Goal: Navigation & Orientation: Find specific page/section

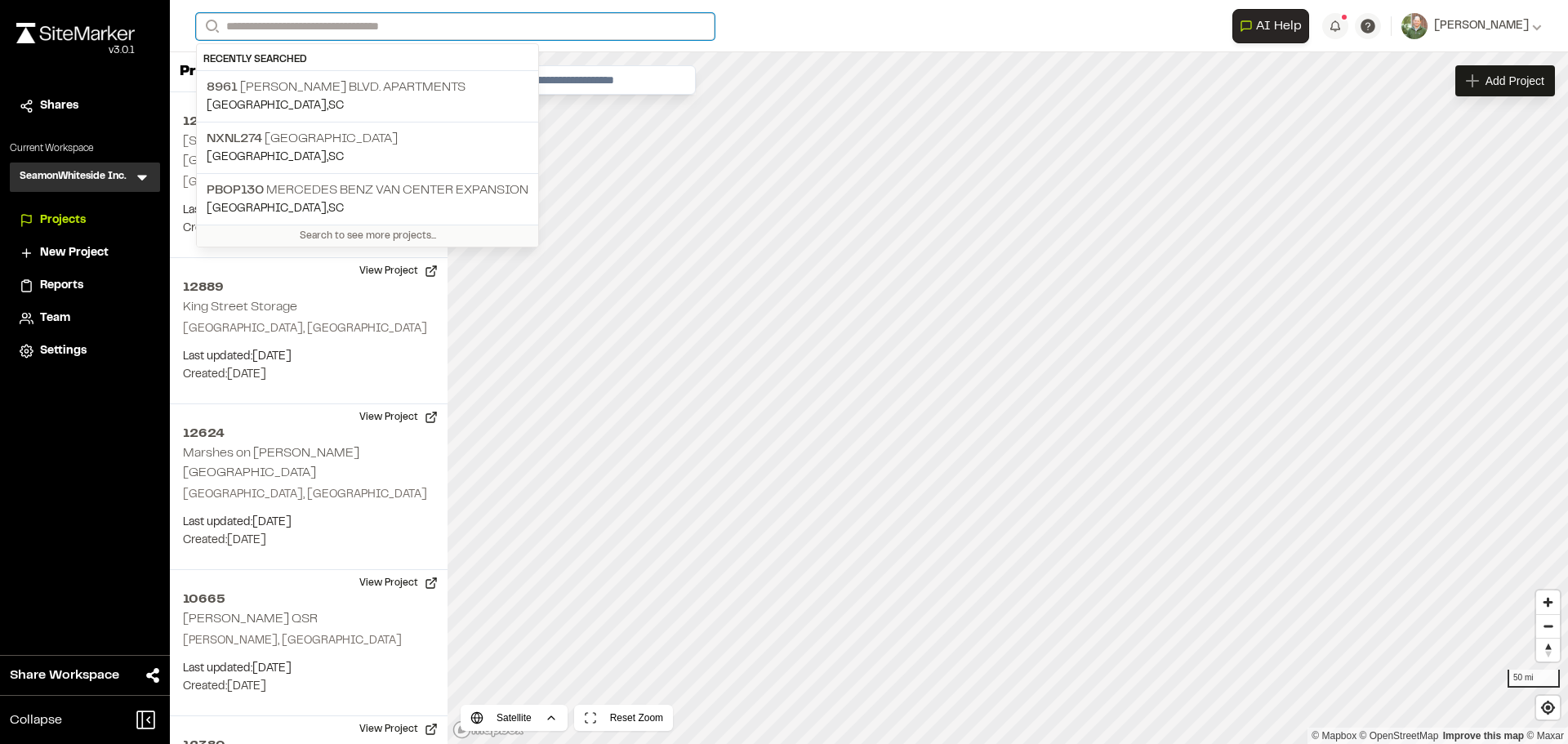
click at [385, 26] on input "Search" at bounding box center [455, 26] width 518 height 27
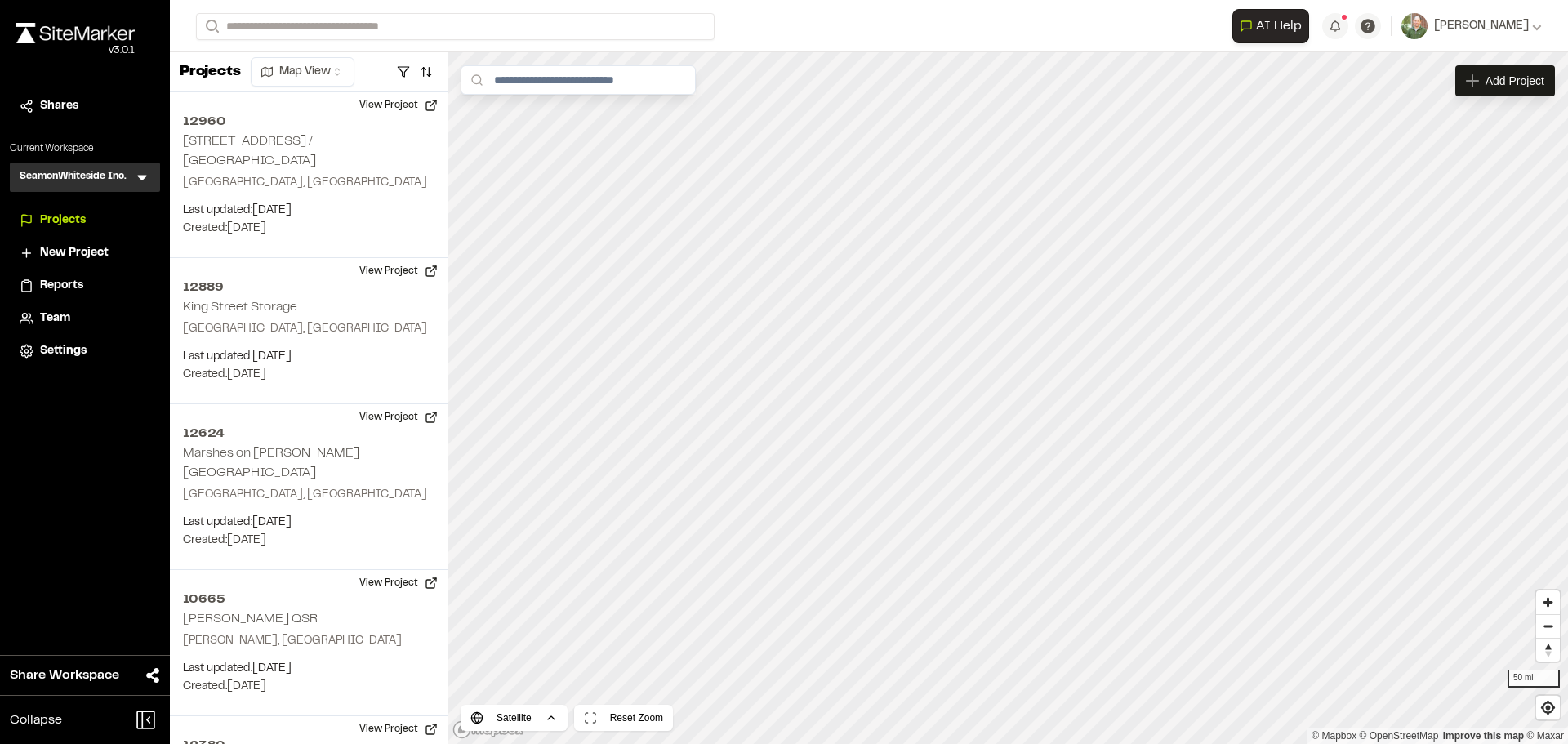
click at [434, 84] on p "[STREET_ADDRESS][PERSON_NAME] Apartments" at bounding box center [368, 87] width 322 height 20
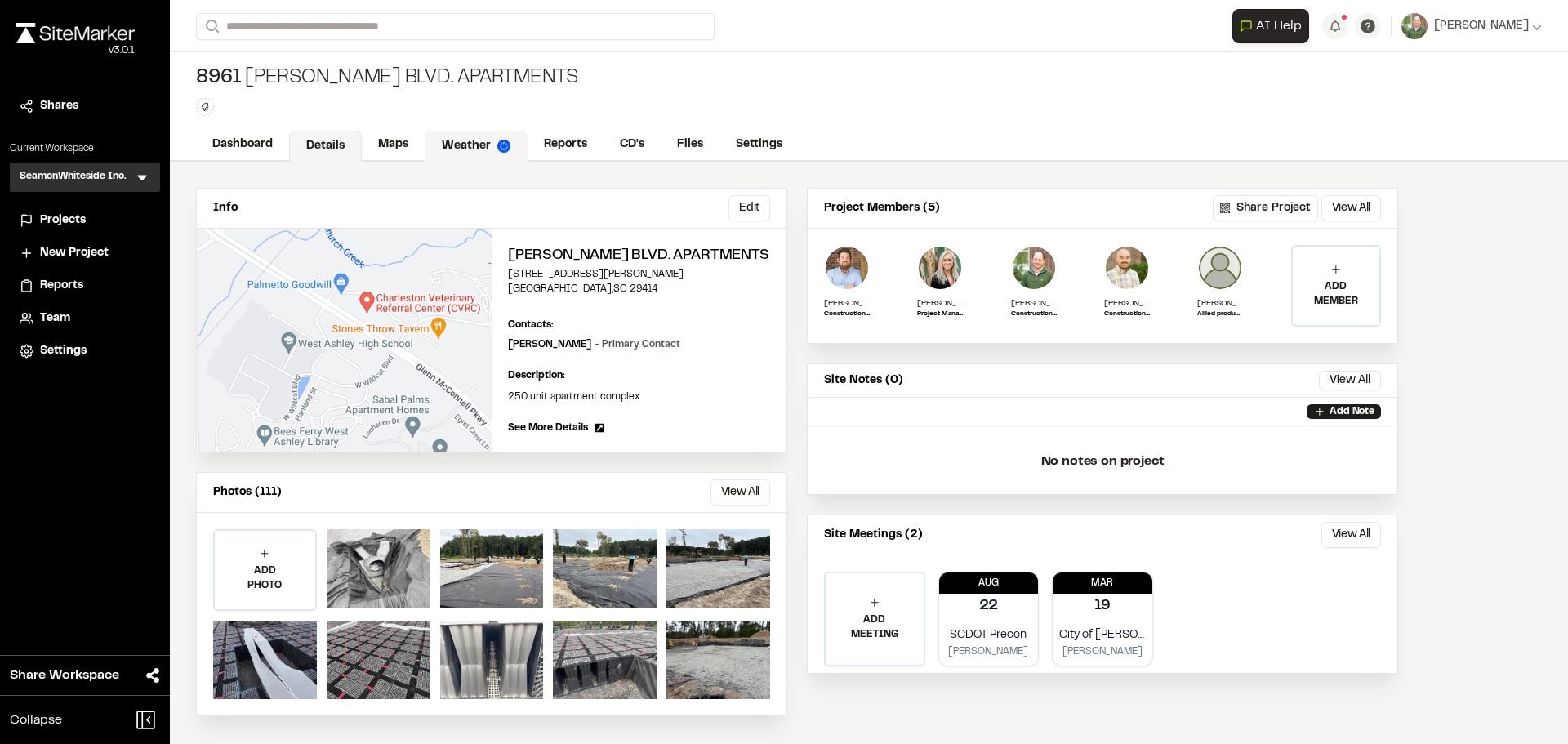
click at [463, 147] on link "Weather" at bounding box center [476, 146] width 103 height 31
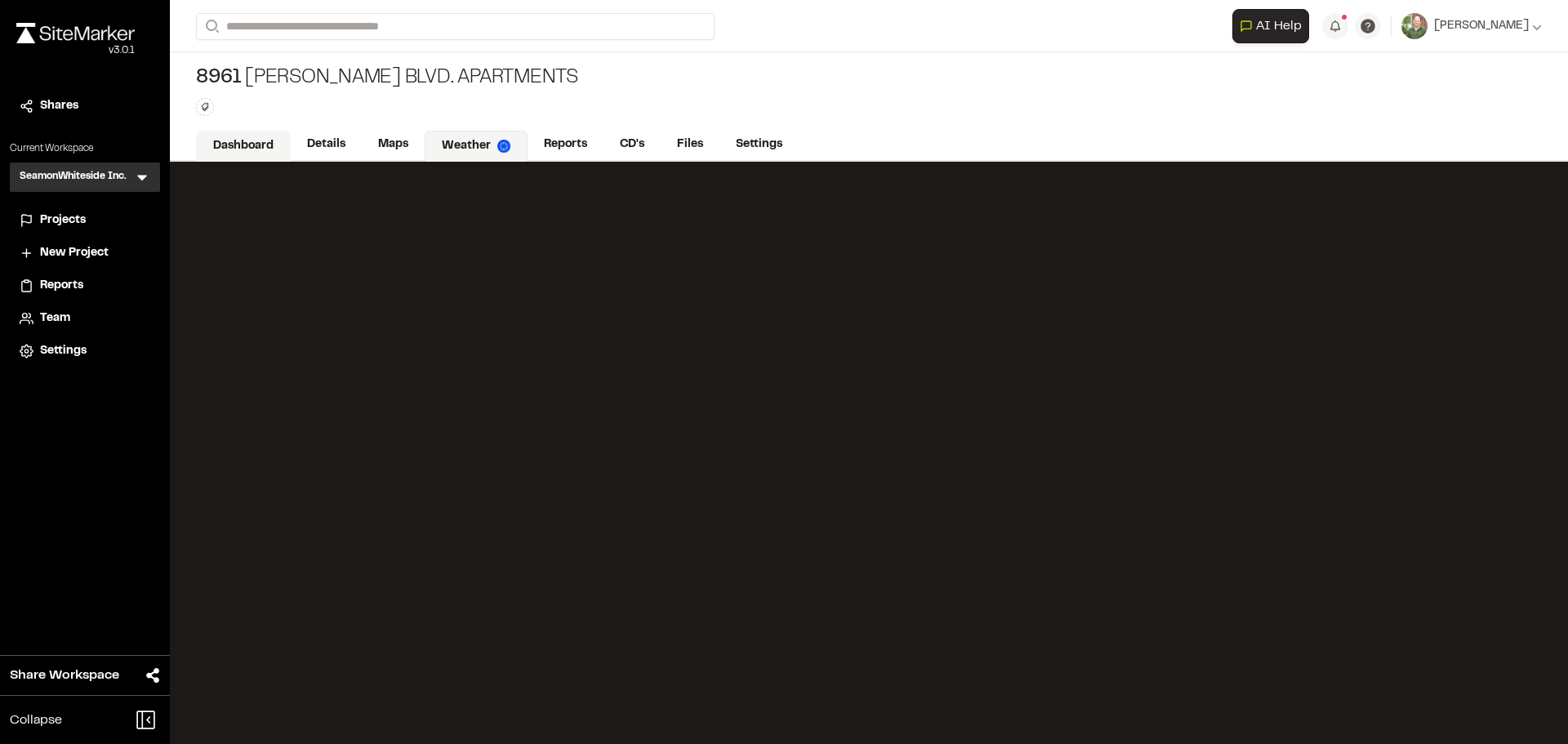
click at [247, 146] on link "Dashboard" at bounding box center [243, 146] width 94 height 31
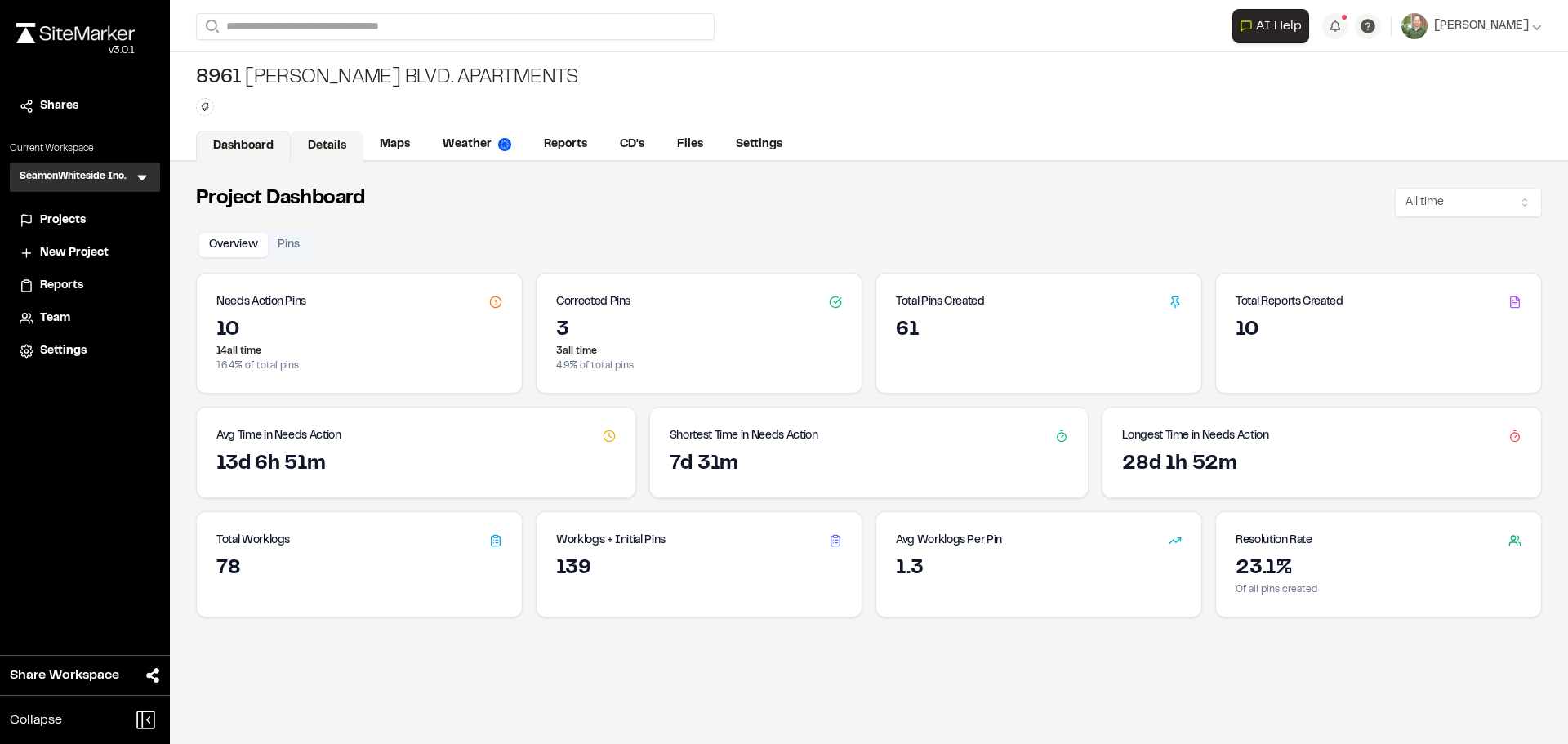
click at [337, 144] on link "Details" at bounding box center [326, 146] width 72 height 31
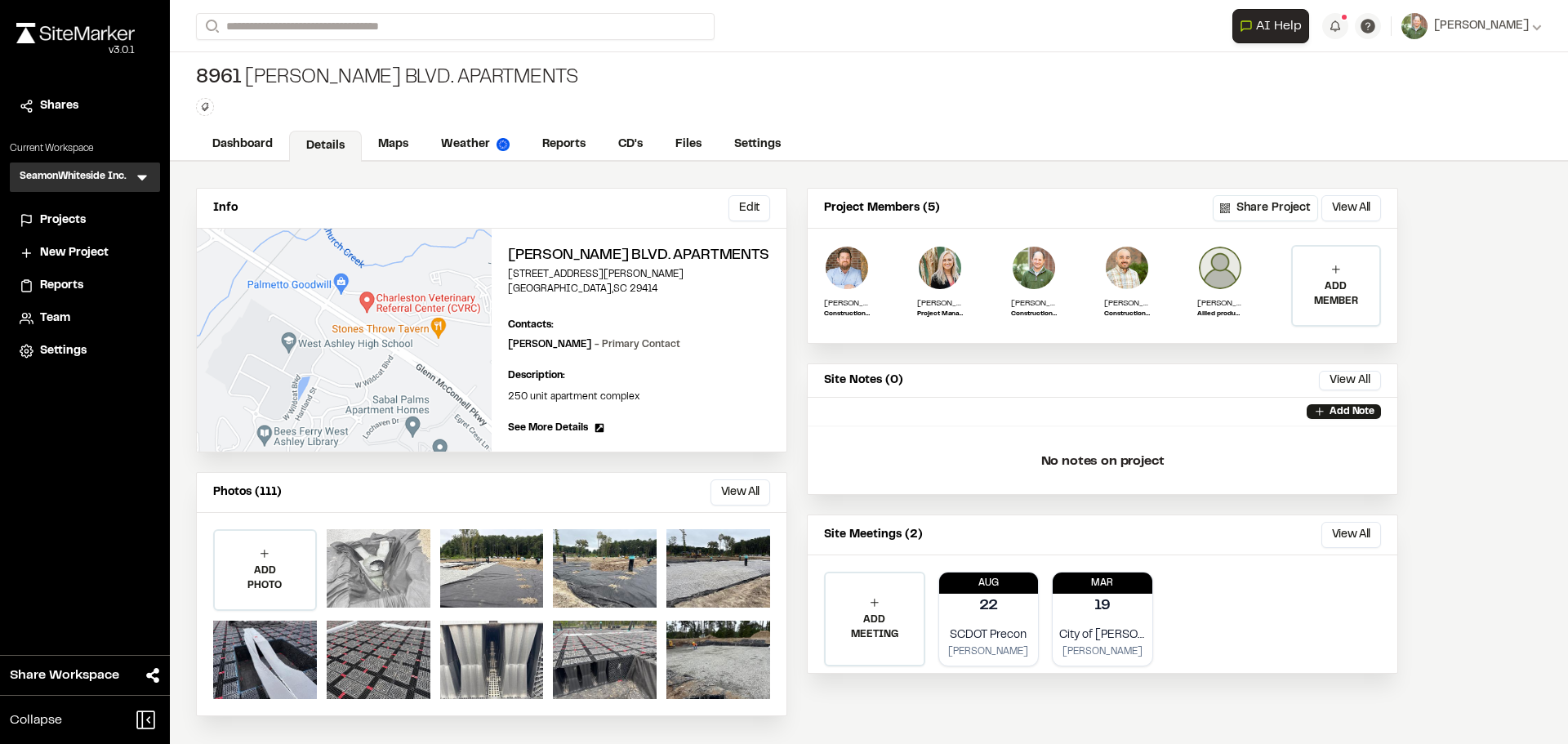
click at [375, 591] on div at bounding box center [379, 569] width 104 height 78
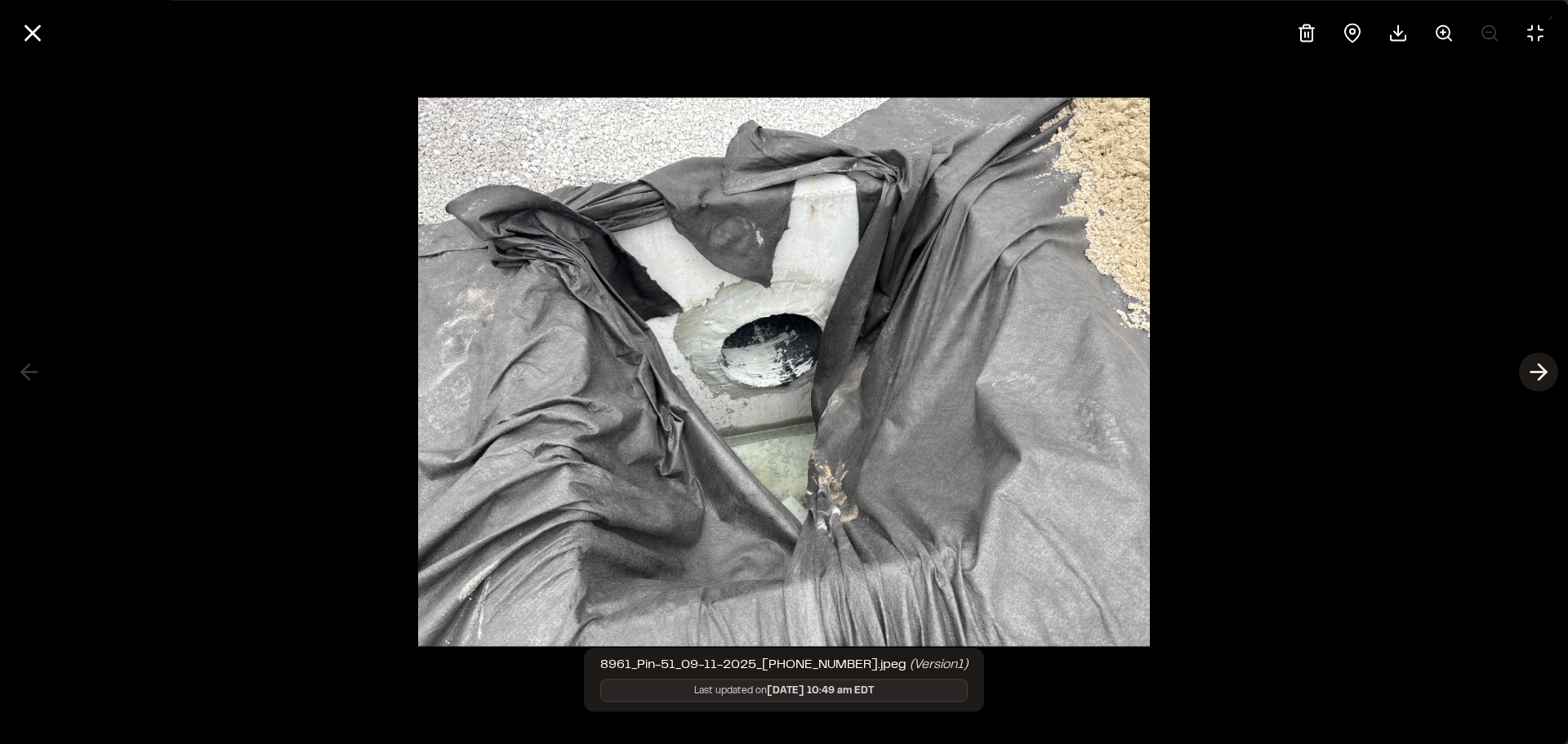
click at [1542, 367] on polyline at bounding box center [1542, 372] width 8 height 15
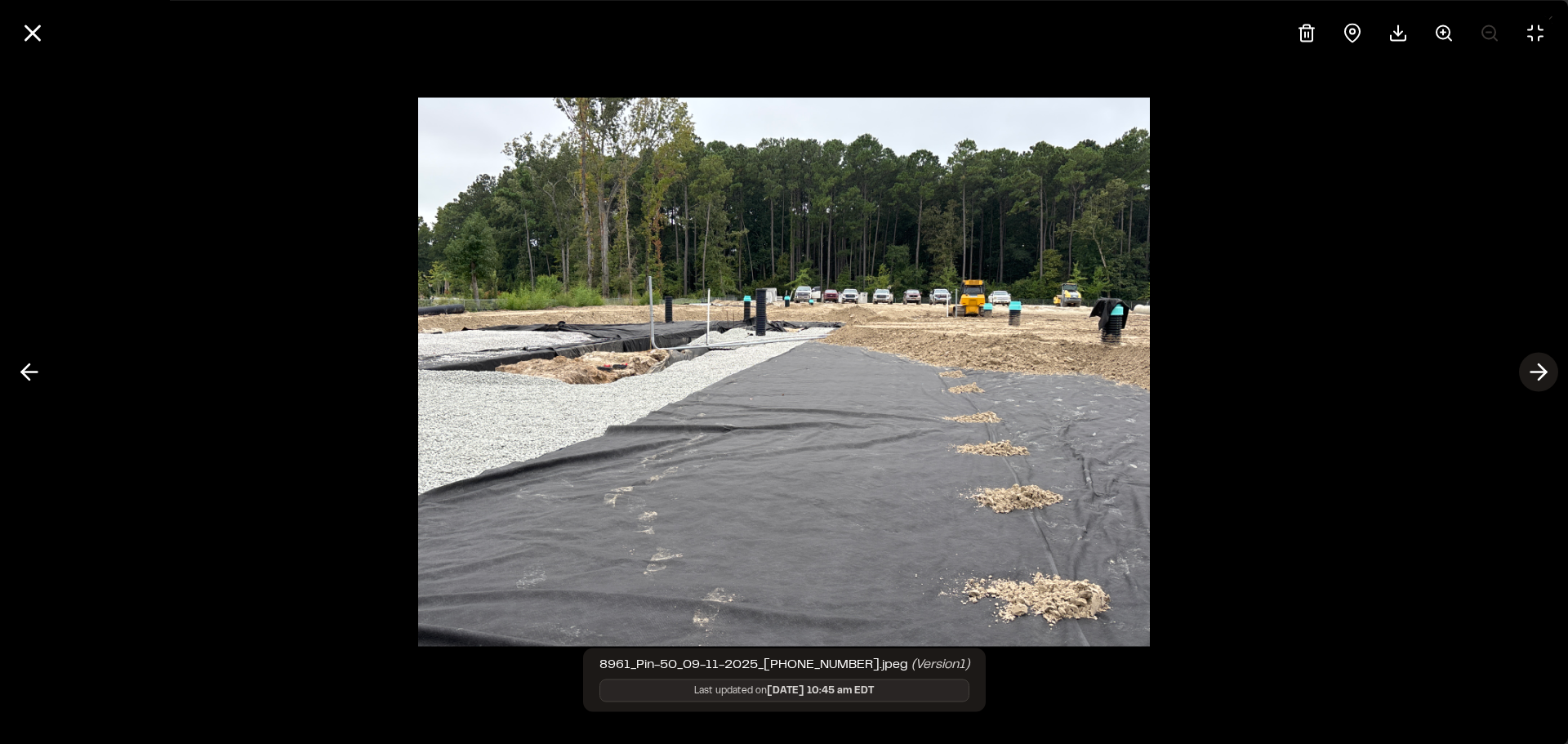
click at [1542, 367] on polyline at bounding box center [1542, 372] width 8 height 15
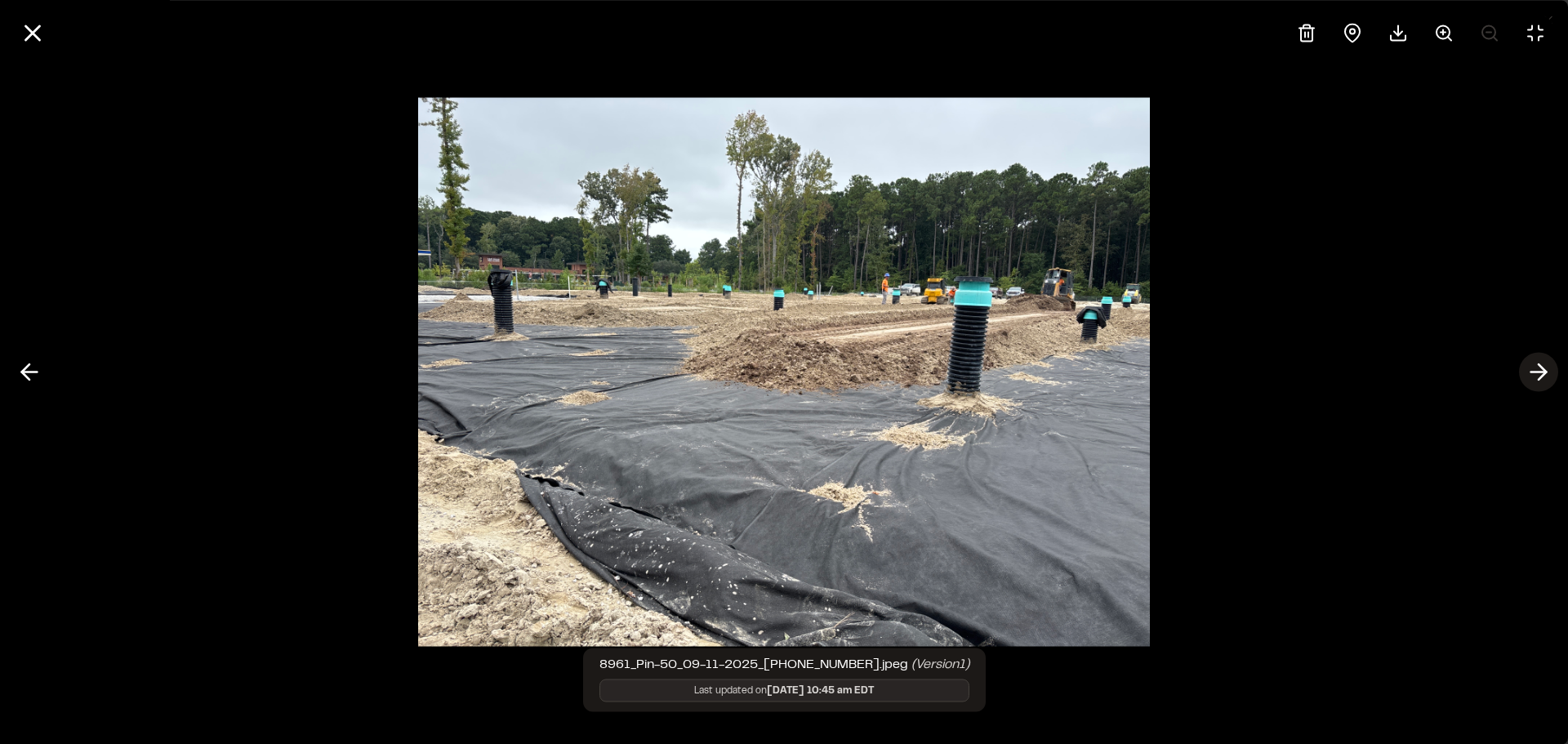
click at [1542, 367] on polyline at bounding box center [1542, 372] width 8 height 15
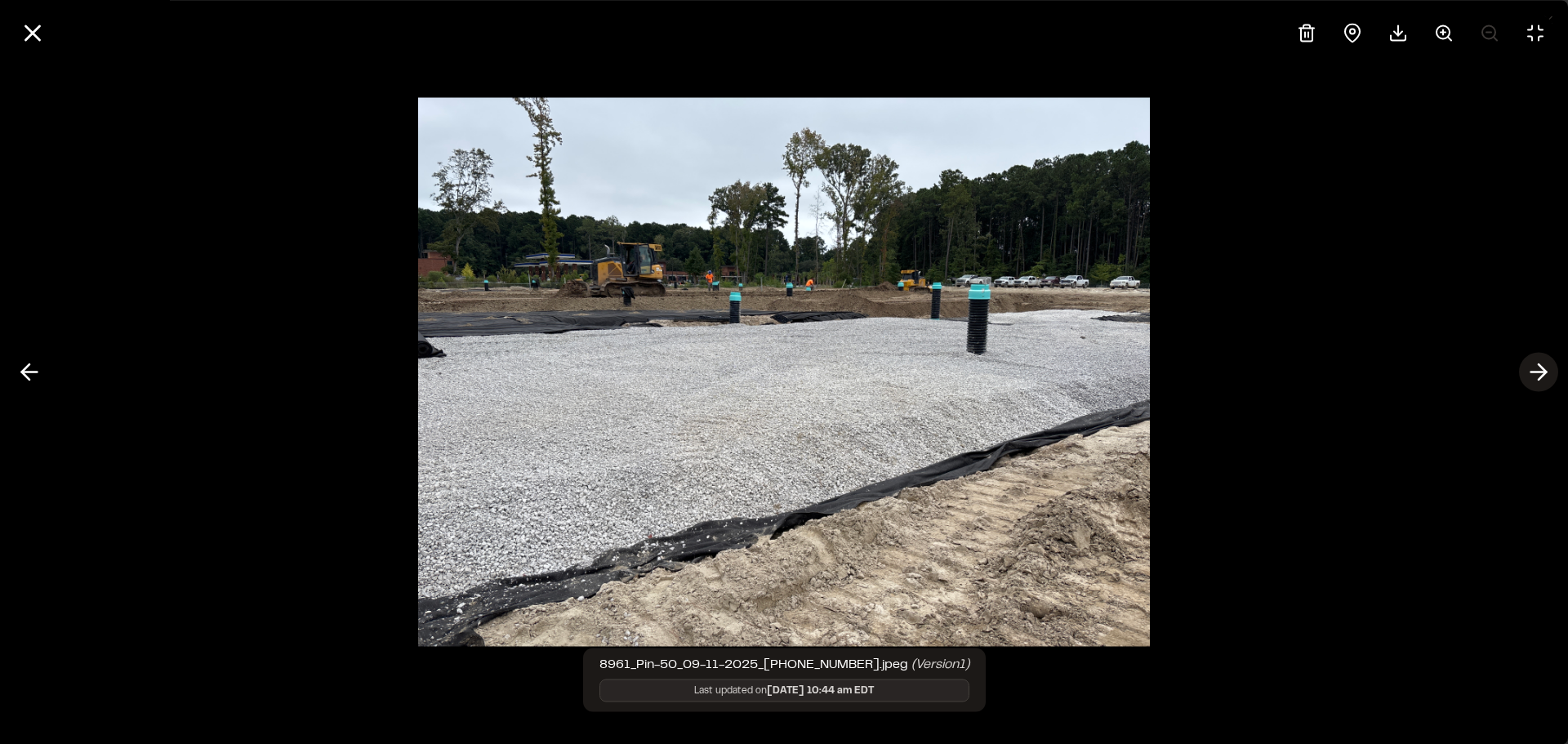
click at [1542, 367] on polyline at bounding box center [1542, 372] width 8 height 15
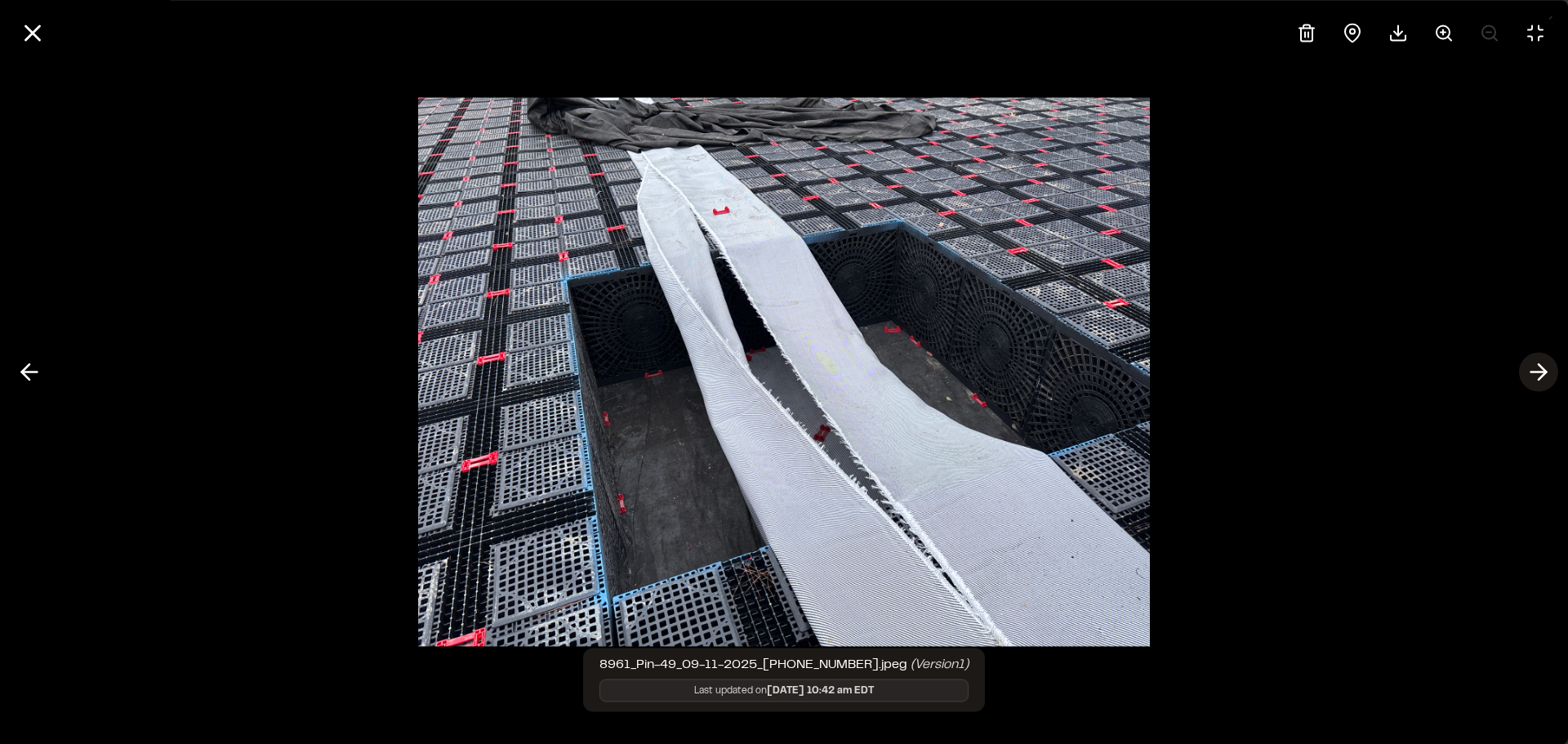
click at [1542, 367] on polyline at bounding box center [1542, 372] width 8 height 15
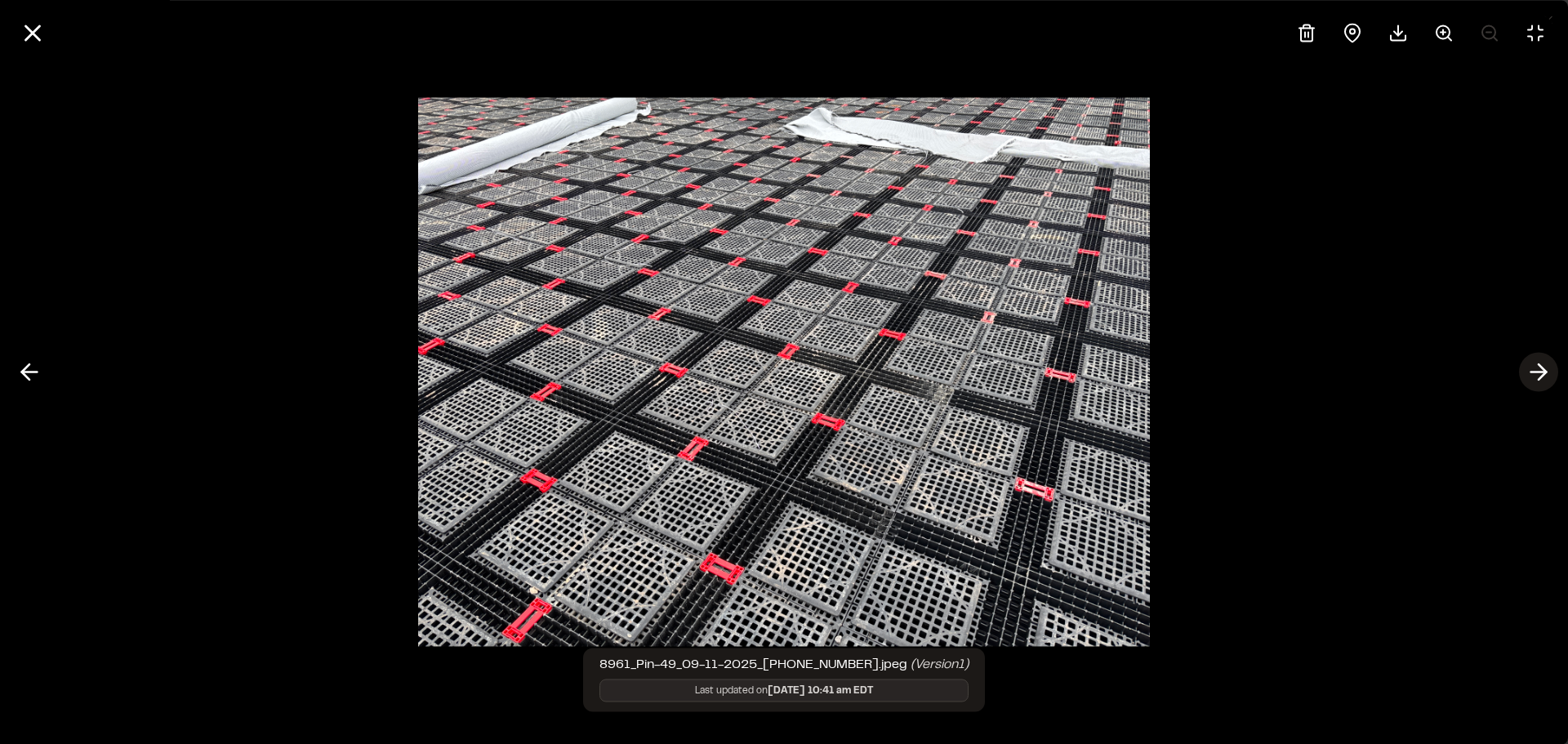
click at [1542, 367] on polyline at bounding box center [1542, 372] width 8 height 15
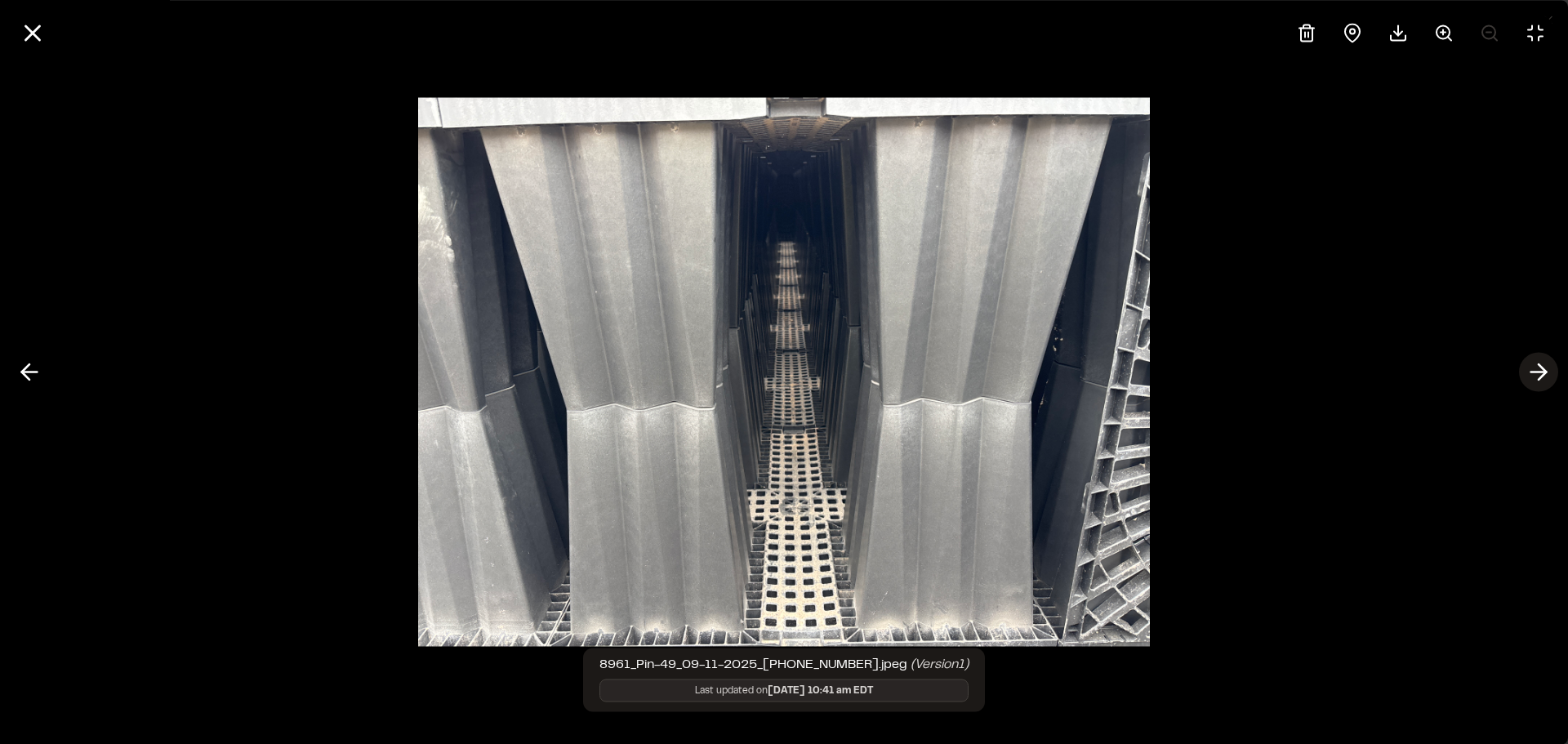
click at [1542, 367] on polyline at bounding box center [1542, 372] width 8 height 15
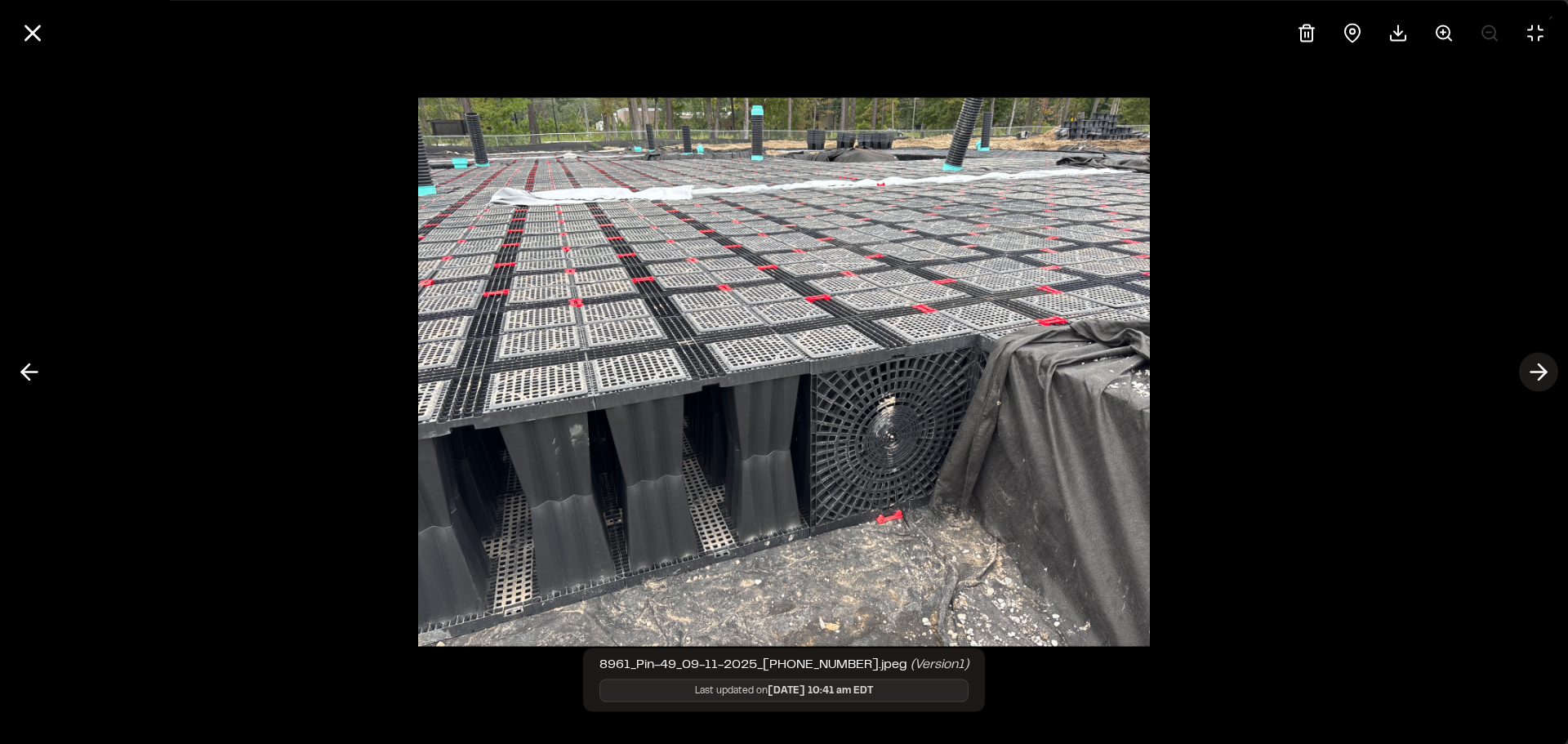
click at [1542, 367] on polyline at bounding box center [1542, 372] width 8 height 15
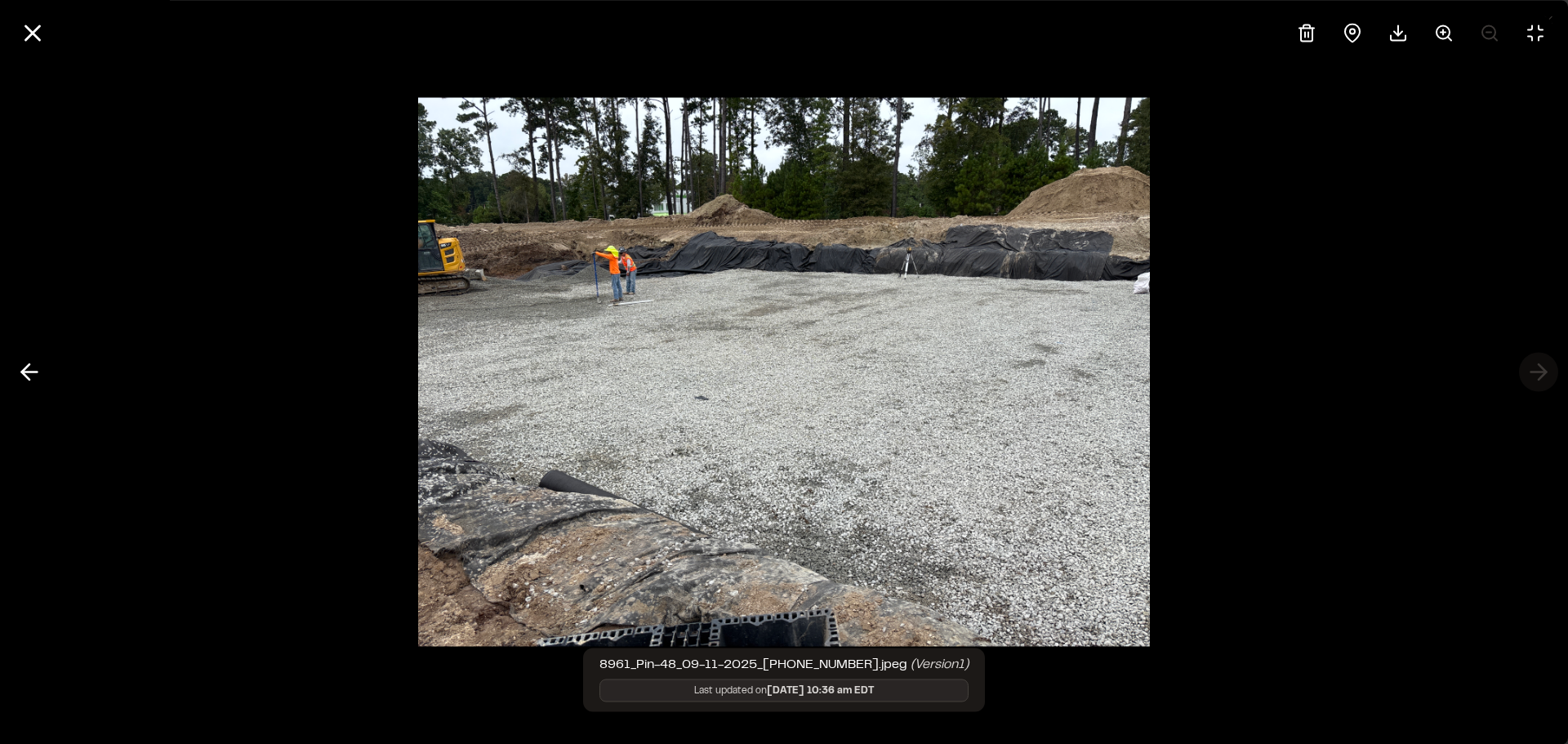
click at [1542, 367] on div at bounding box center [784, 372] width 1568 height 744
click at [28, 41] on icon at bounding box center [32, 32] width 28 height 28
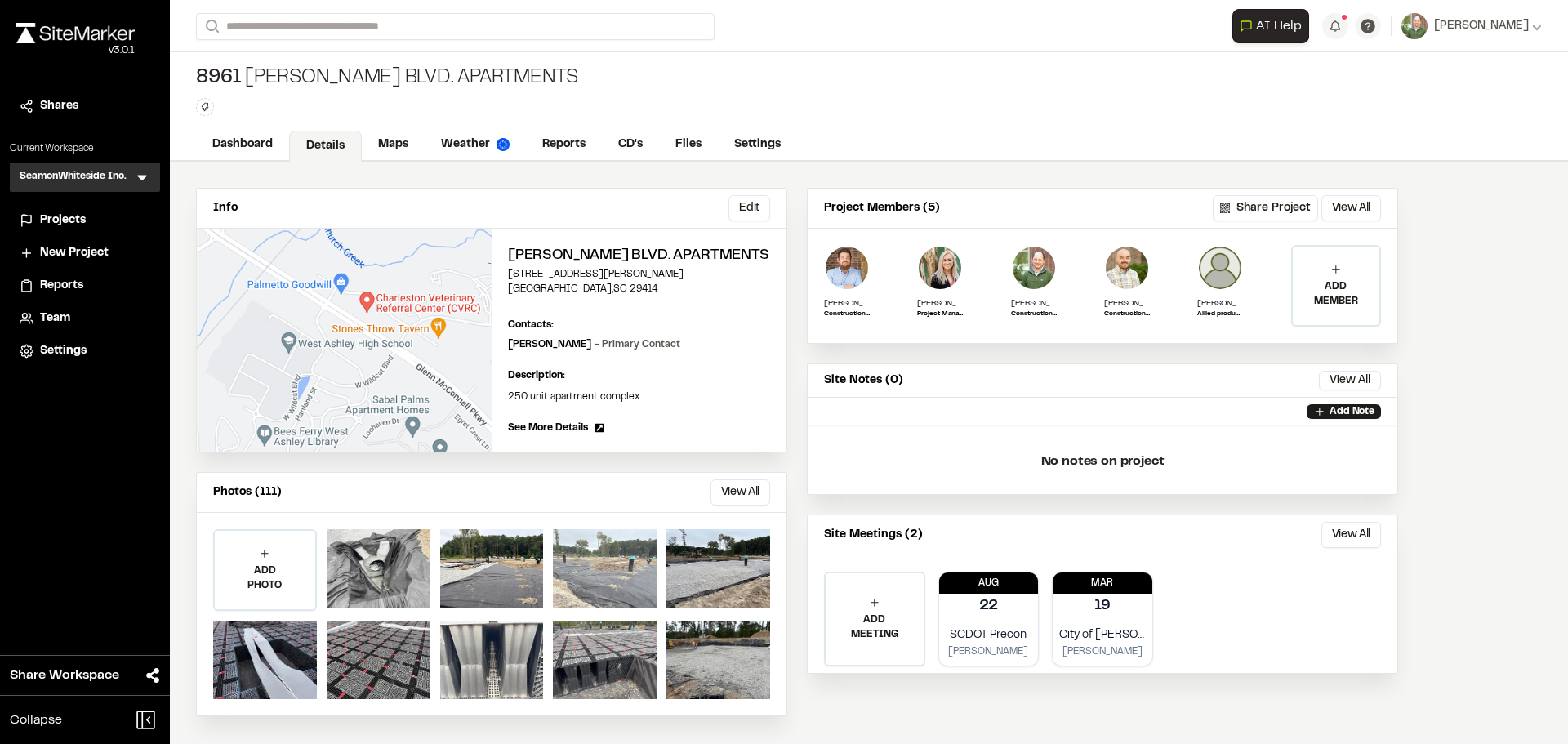
scroll to position [20, 0]
